Goal: Navigation & Orientation: Find specific page/section

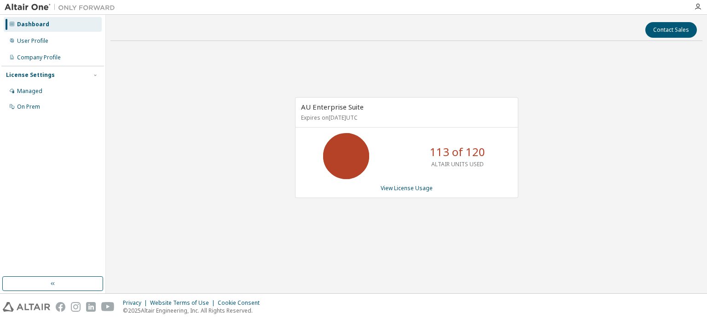
click at [489, 87] on div "AU Enterprise Suite Expires on [DATE] UTC 113 of 120 ALTAIR UNITS USED View Lic…" at bounding box center [406, 152] width 592 height 208
click at [489, 87] on div "AU Enterprise Suite Expires on December 26, 2025 UTC 113 of 120 ALTAIR UNITS US…" at bounding box center [406, 152] width 592 height 208
drag, startPoint x: 324, startPoint y: 247, endPoint x: 341, endPoint y: 235, distance: 19.8
click at [326, 246] on div "AU Enterprise Suite Expires on [DATE] UTC 113 of 120 ALTAIR UNITS USED View Lic…" at bounding box center [406, 152] width 592 height 208
click at [231, 149] on div "AU Enterprise Suite Expires on [DATE] UTC 113 of 120 ALTAIR UNITS USED View Lic…" at bounding box center [406, 152] width 592 height 208
